Goal: Task Accomplishment & Management: Manage account settings

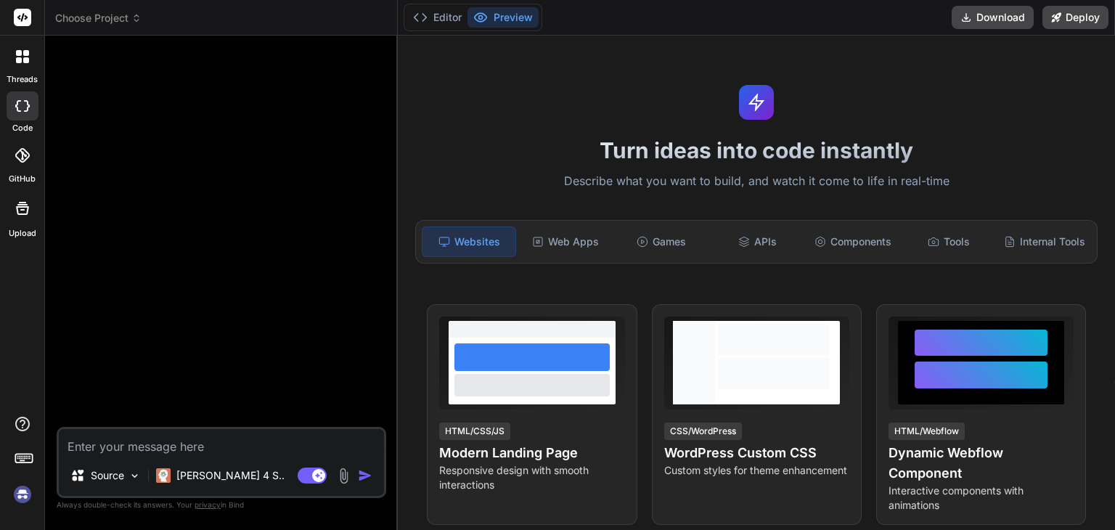
click at [20, 497] on img at bounding box center [22, 494] width 25 height 25
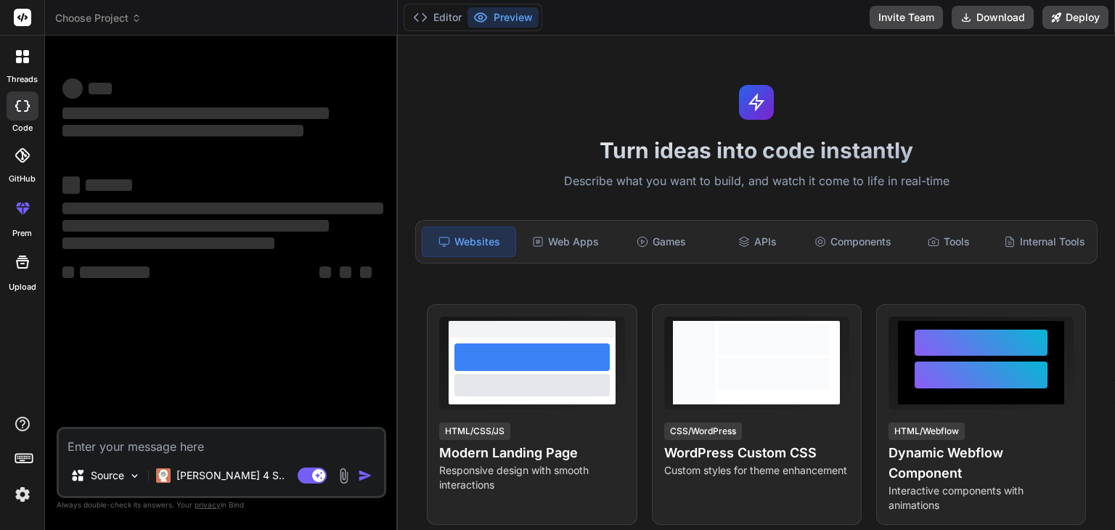
type textarea "x"
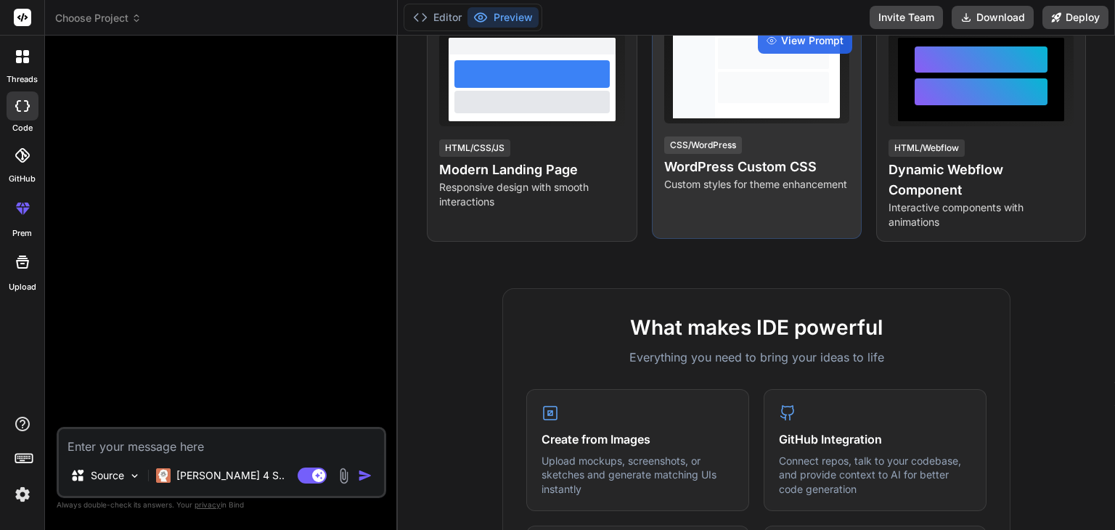
scroll to position [290, 0]
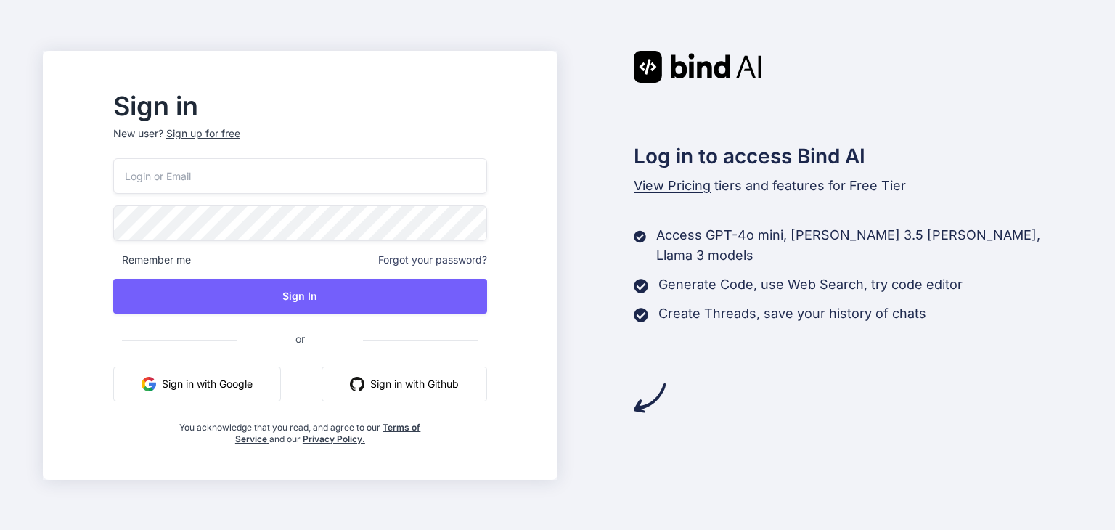
click at [245, 392] on button "Sign in with Google" at bounding box center [197, 384] width 168 height 35
